Goal: Task Accomplishment & Management: Complete application form

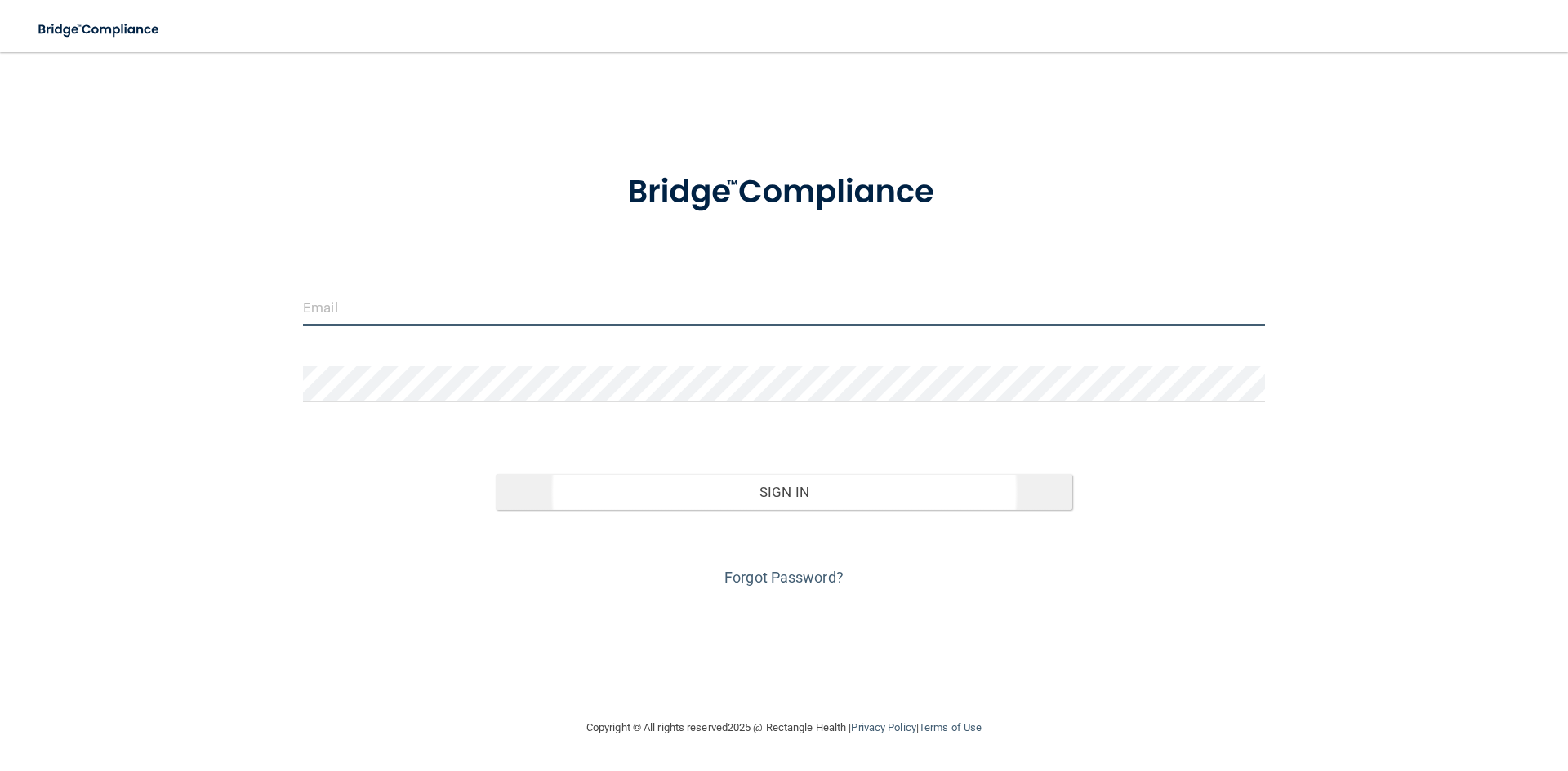
type input "[EMAIL_ADDRESS][DOMAIN_NAME]"
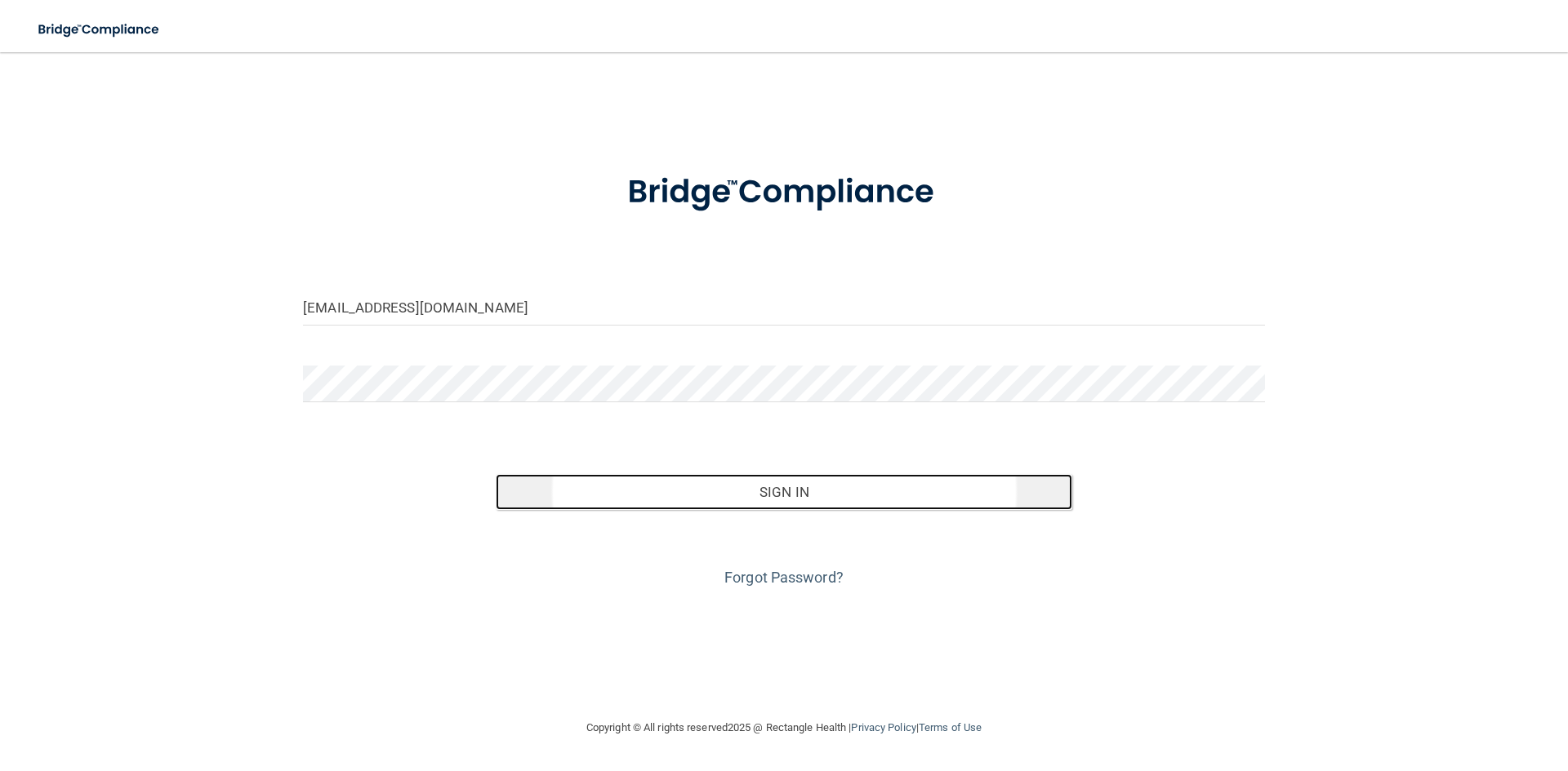
click at [634, 498] on button "Sign In" at bounding box center [784, 492] width 578 height 36
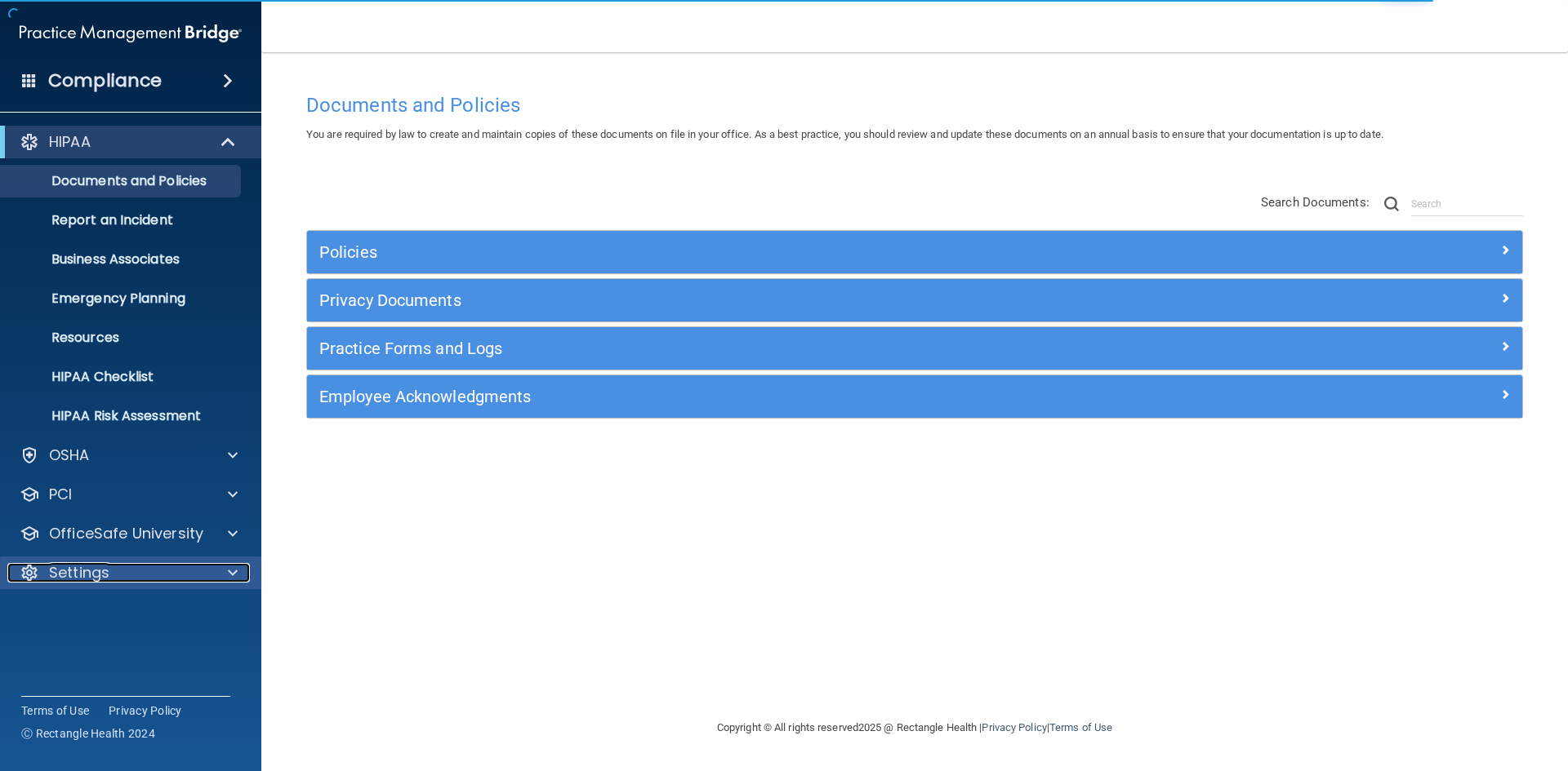
click at [130, 565] on div "Settings" at bounding box center [109, 572] width 202 height 19
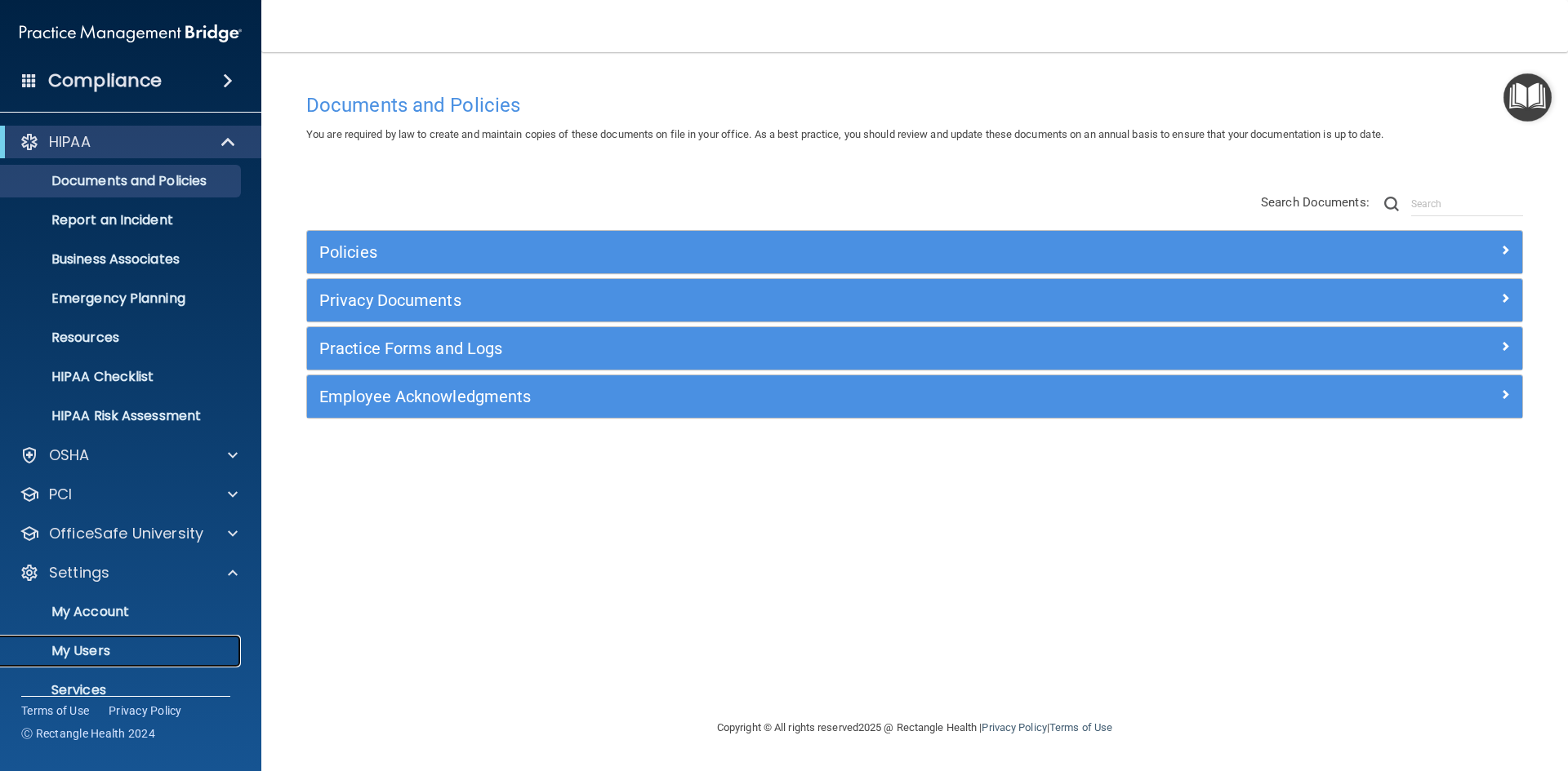
click at [130, 645] on p "My Users" at bounding box center [122, 652] width 223 height 17
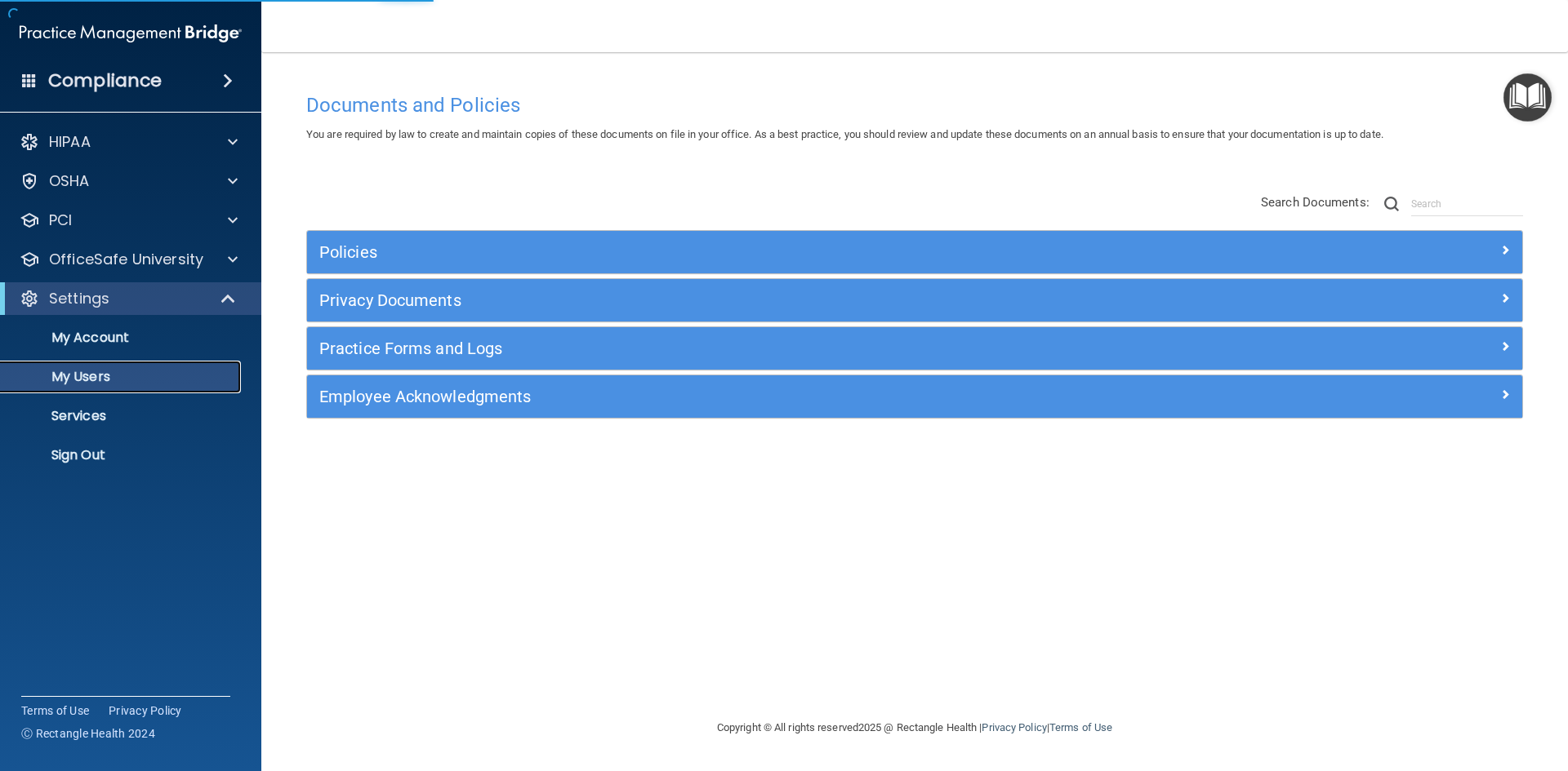
select select "20"
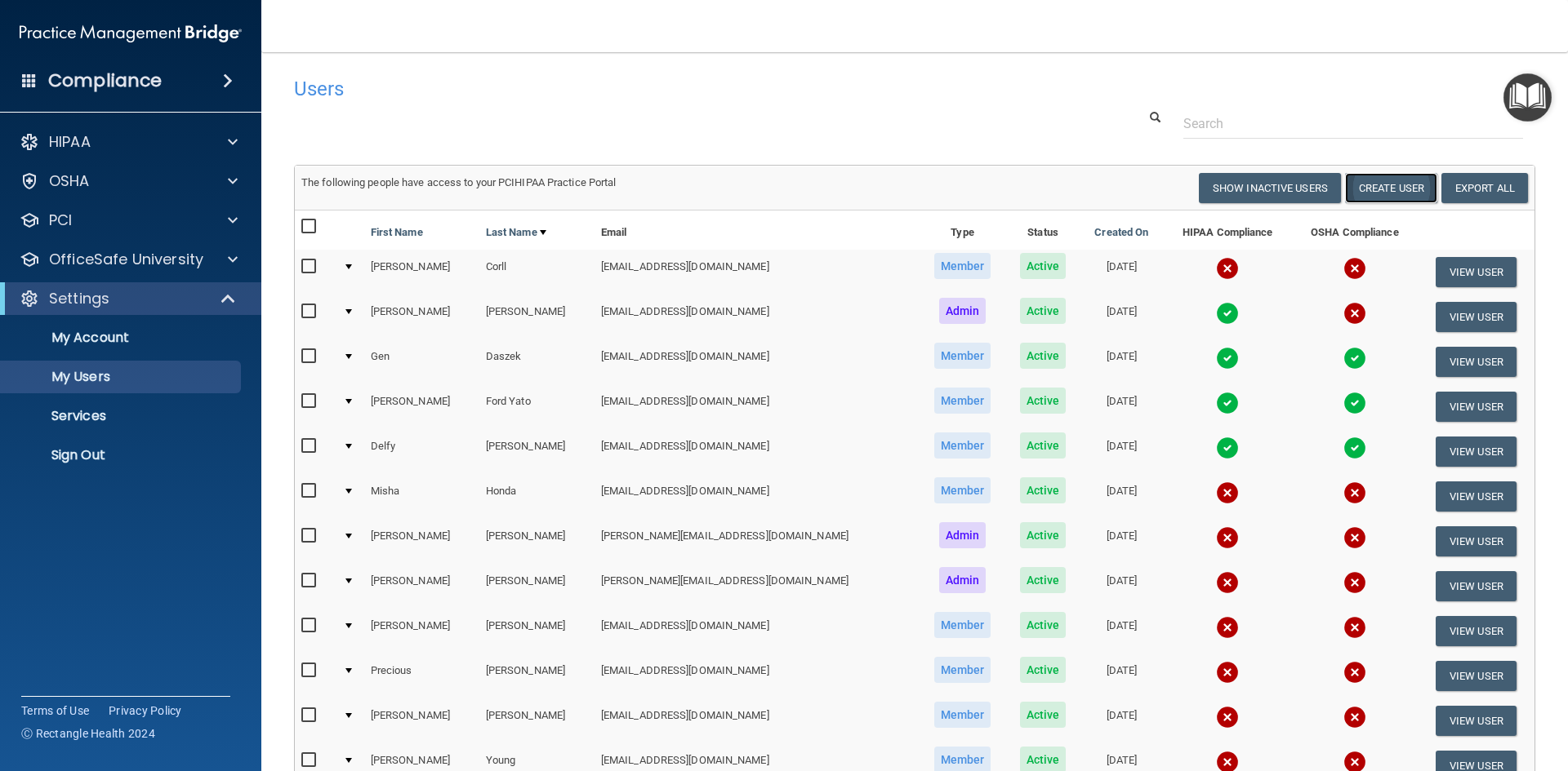
click at [1396, 183] on button "Create User" at bounding box center [1391, 188] width 92 height 30
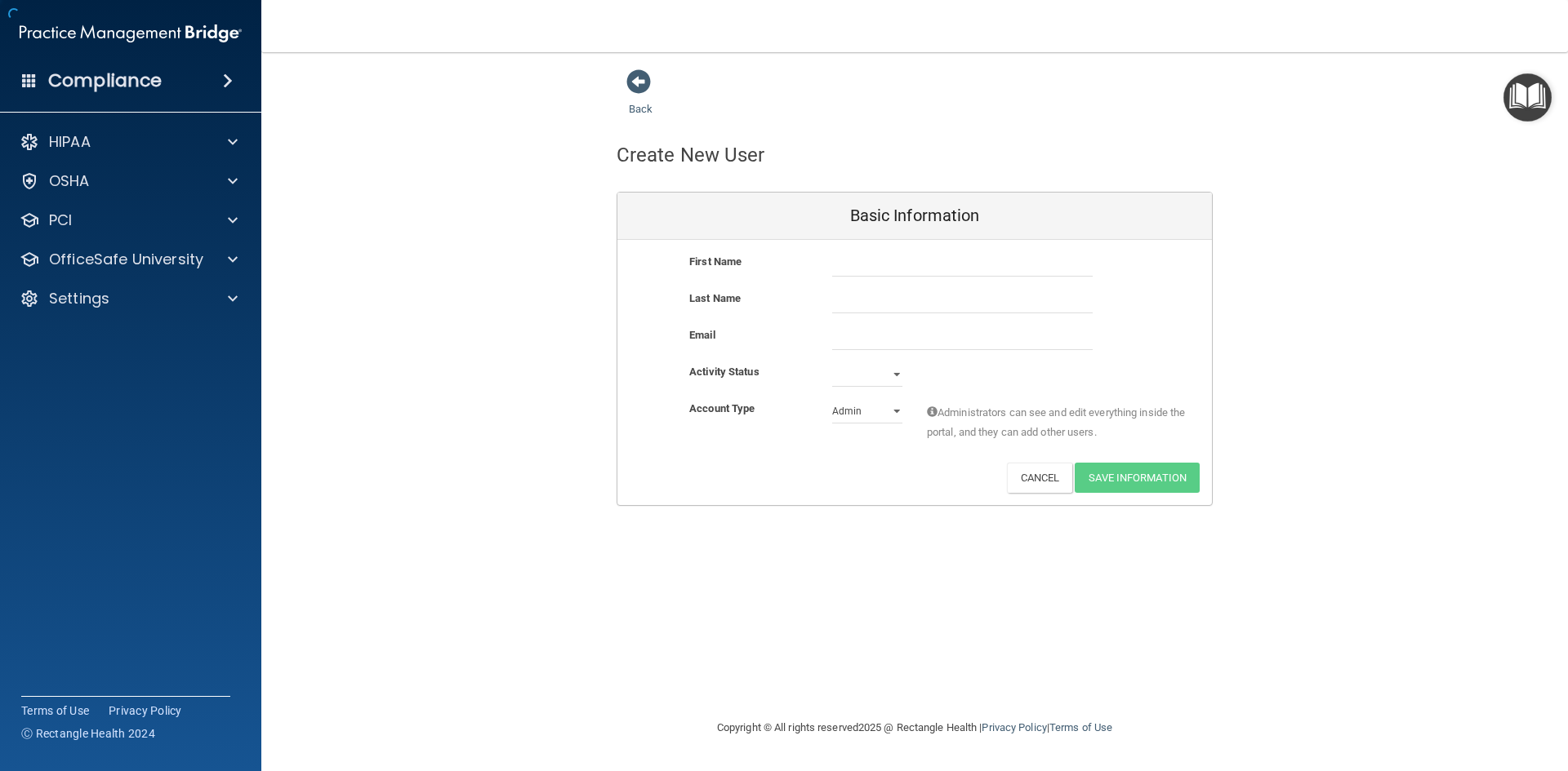
click at [922, 251] on div "First Name Last Name Email Activity Status Active Inactive Account Type Practic…" at bounding box center [914, 373] width 594 height 266
click at [843, 264] on input "text" at bounding box center [962, 264] width 261 height 24
type input "[PERSON_NAME]"
type input "[EMAIL_ADDRESS][DOMAIN_NAME]"
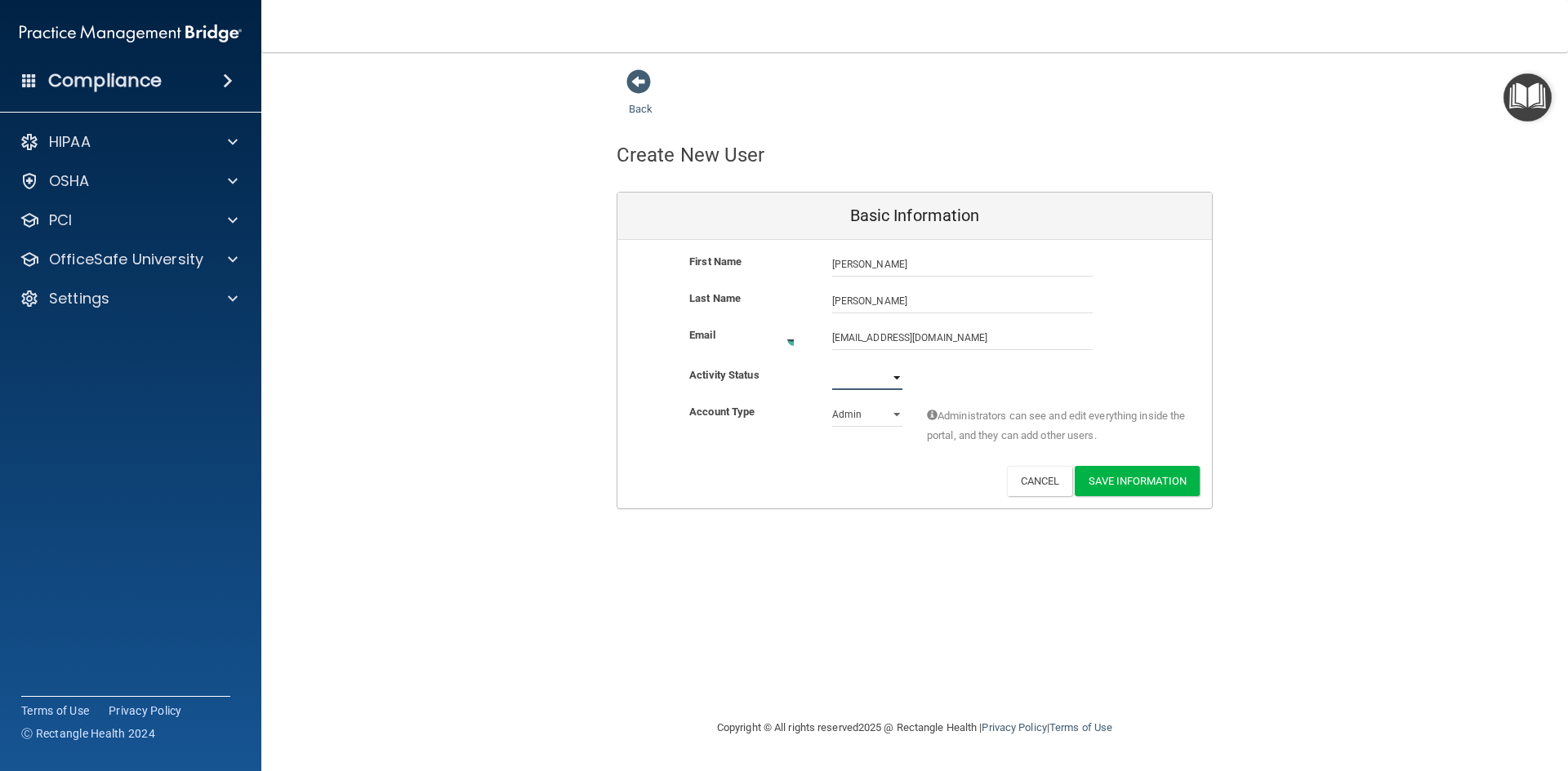
click at [896, 376] on select "Active Inactive" at bounding box center [867, 378] width 70 height 24
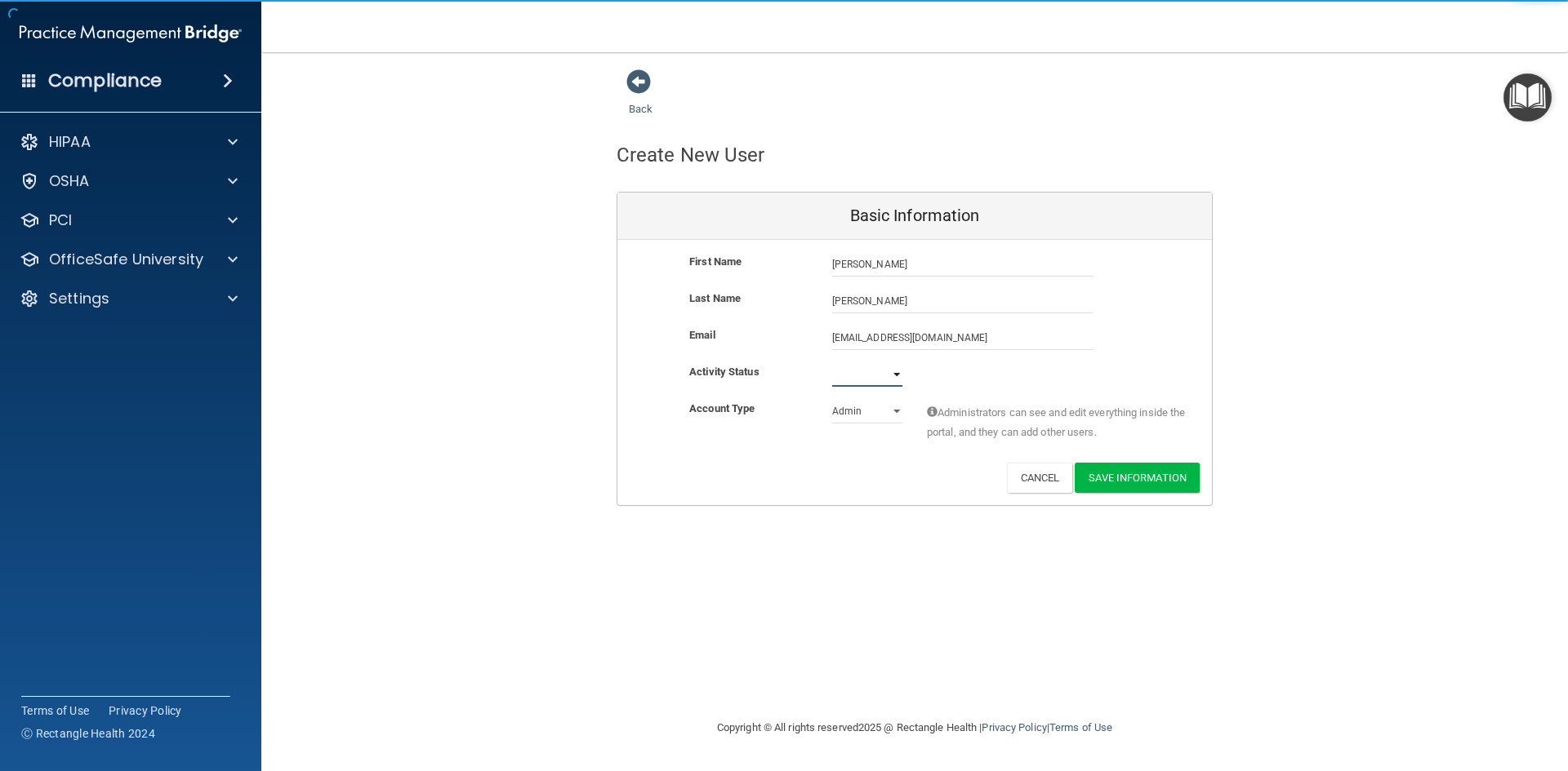
select select "active"
click at [832, 363] on select "Active Inactive" at bounding box center [867, 374] width 70 height 24
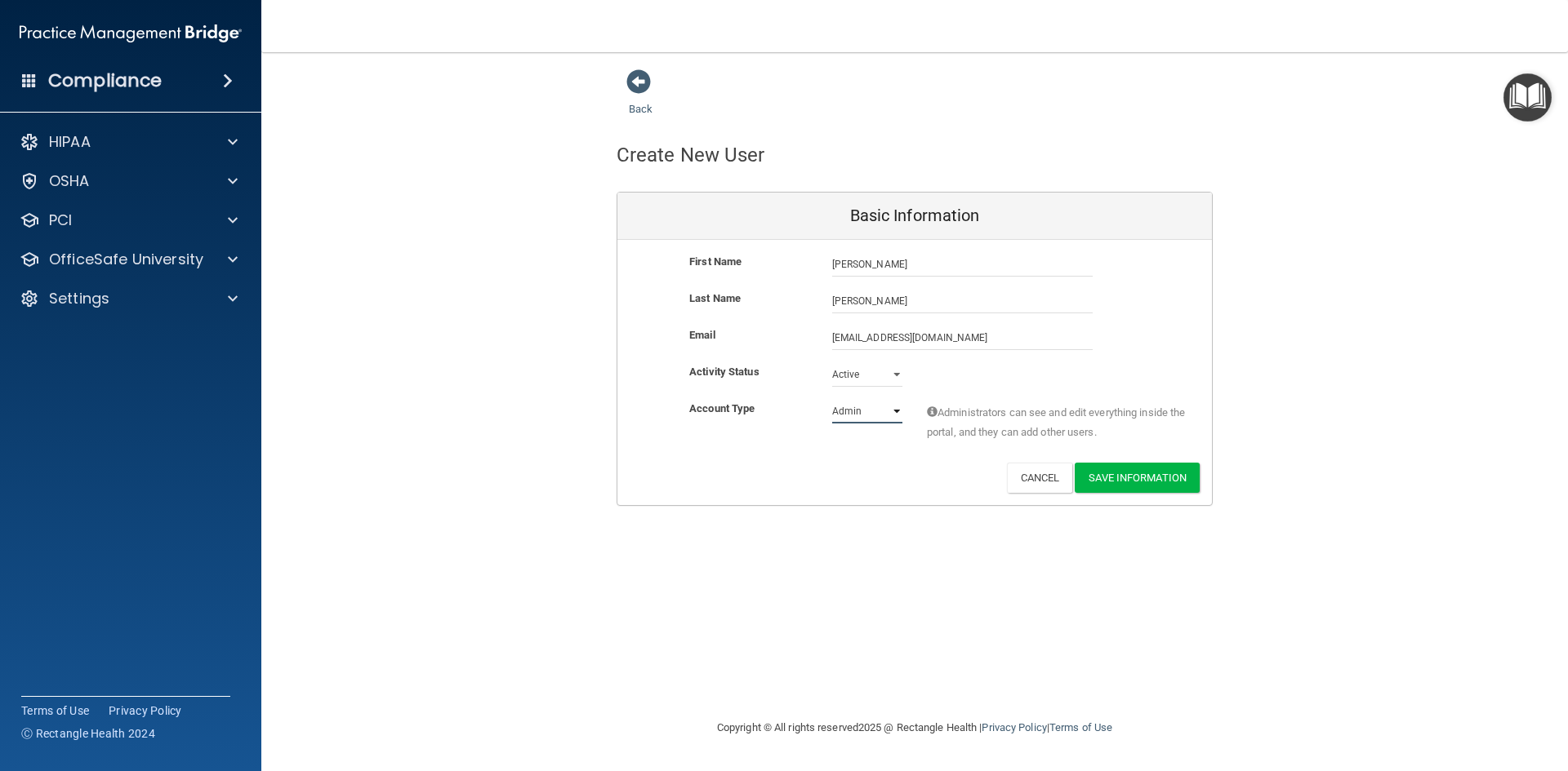
click at [863, 412] on select "Admin Member" at bounding box center [867, 411] width 70 height 24
select select "practice_member"
click at [832, 399] on select "Admin Member" at bounding box center [867, 411] width 70 height 24
click at [1144, 478] on button "Save Information" at bounding box center [1137, 478] width 125 height 30
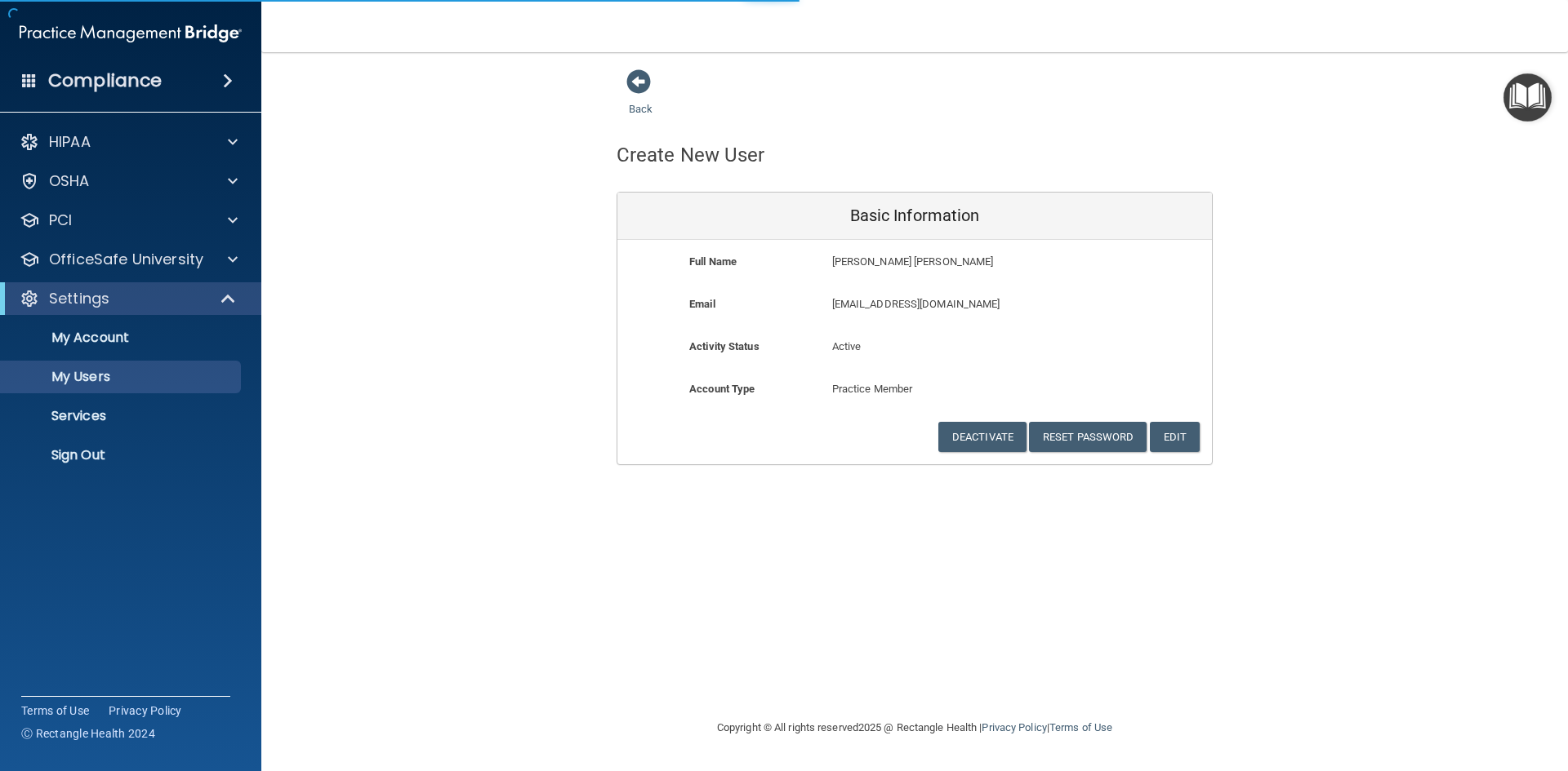
select select "20"
